Goal: Transaction & Acquisition: Book appointment/travel/reservation

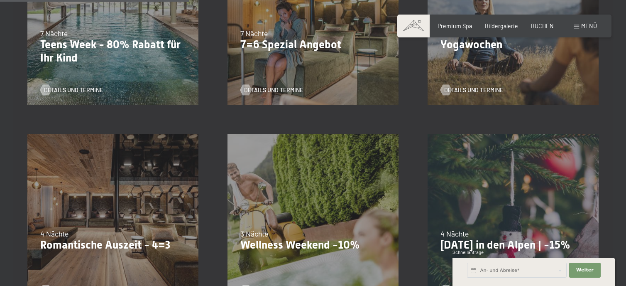
scroll to position [502, 0]
click at [247, 89] on div at bounding box center [246, 89] width 6 height 11
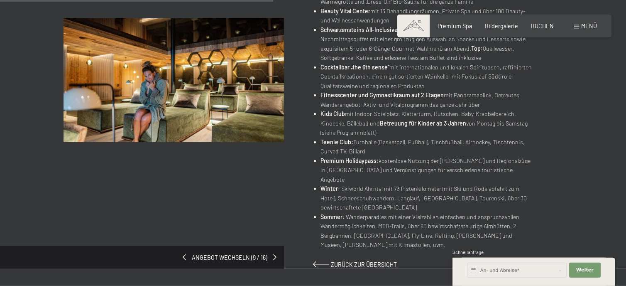
scroll to position [446, 0]
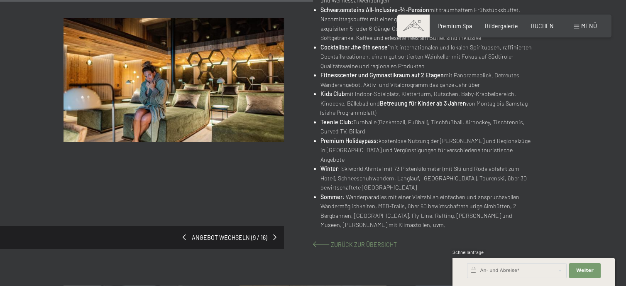
click at [340, 241] on span "Zurück zur Übersicht" at bounding box center [364, 244] width 66 height 7
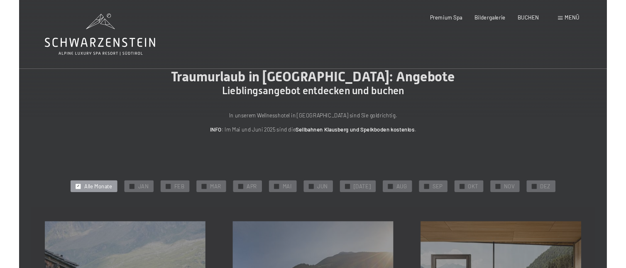
scroll to position [83, 0]
